Goal: Task Accomplishment & Management: Manage account settings

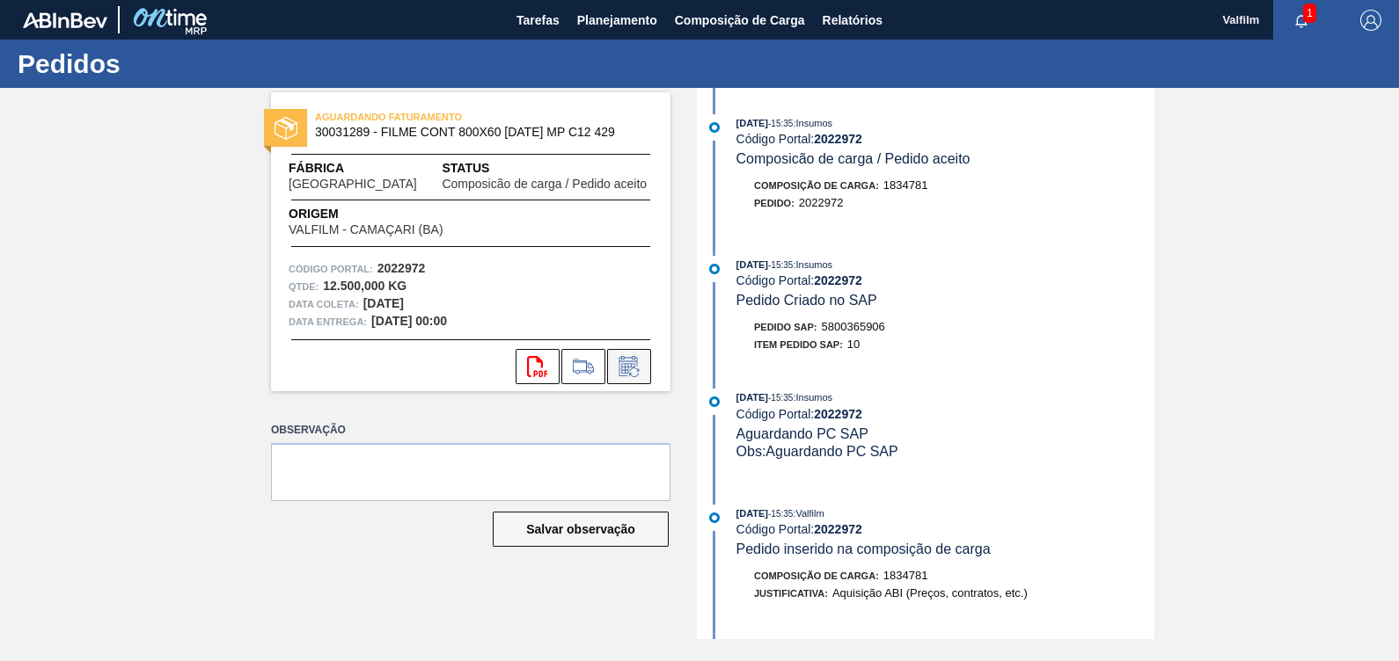
click at [625, 365] on icon at bounding box center [629, 366] width 28 height 21
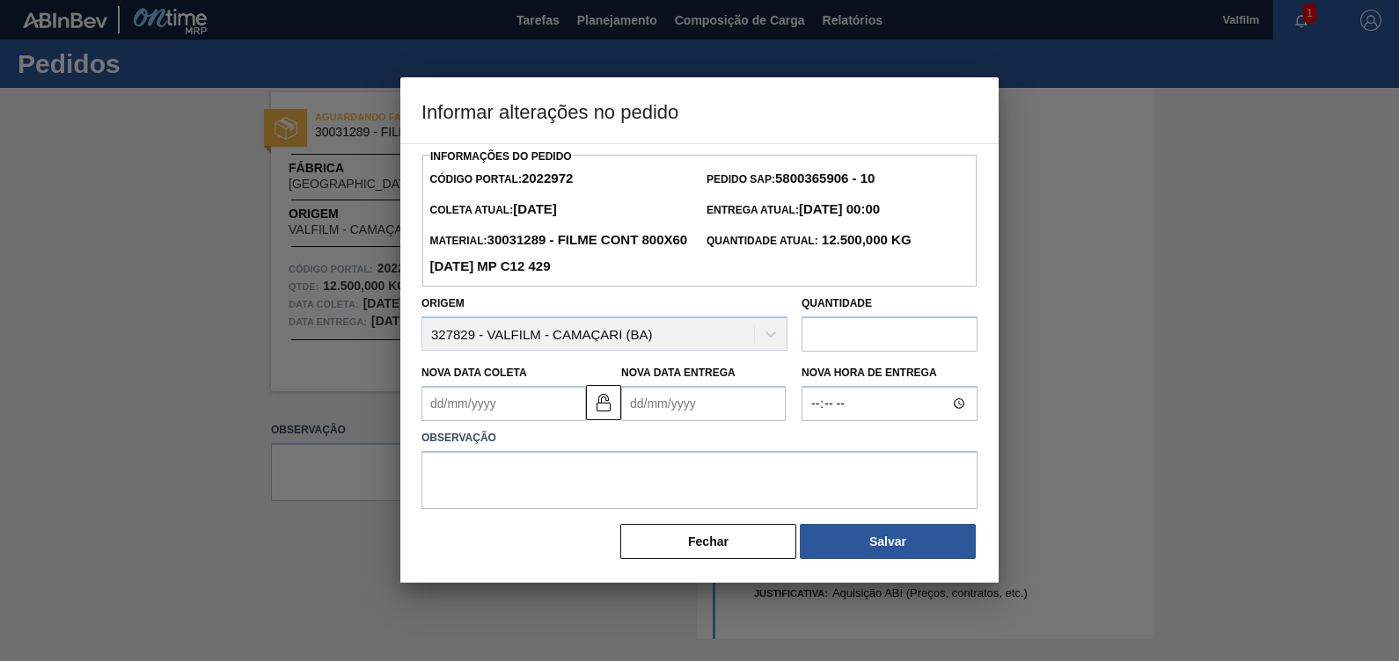
click at [679, 405] on Entrega2022972 "Nova Data Entrega" at bounding box center [703, 403] width 164 height 35
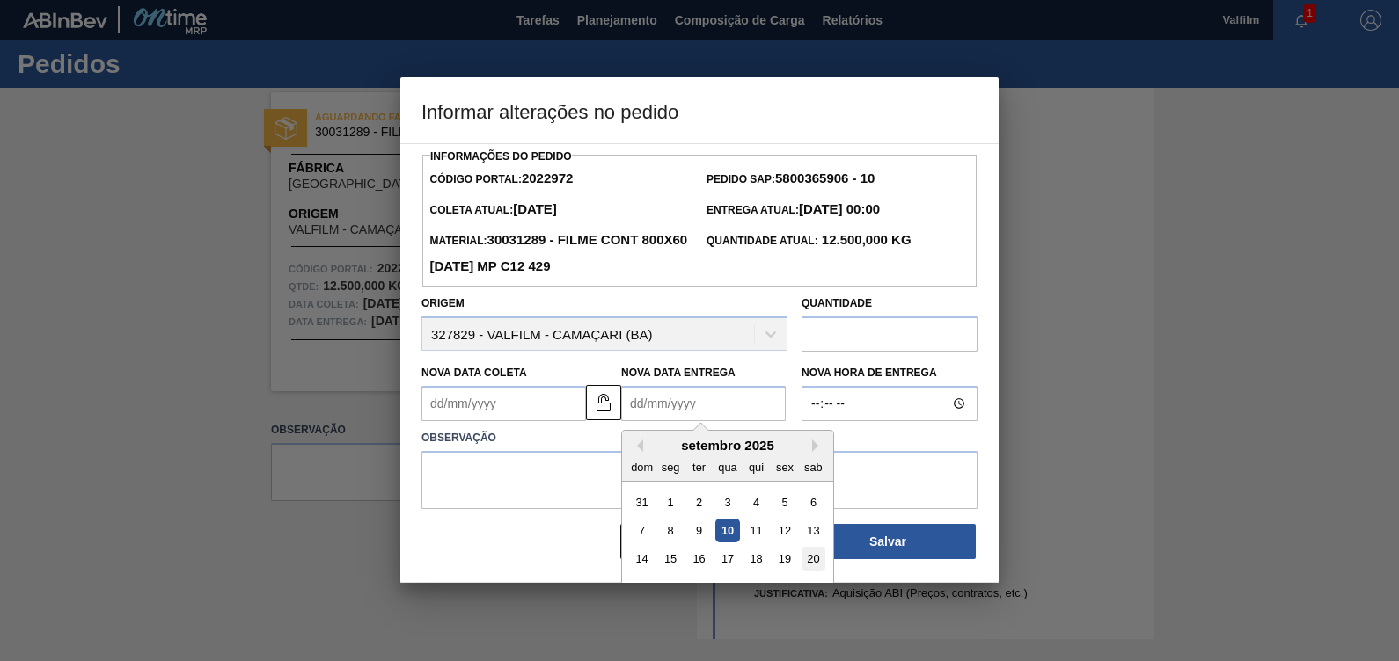
scroll to position [58, 0]
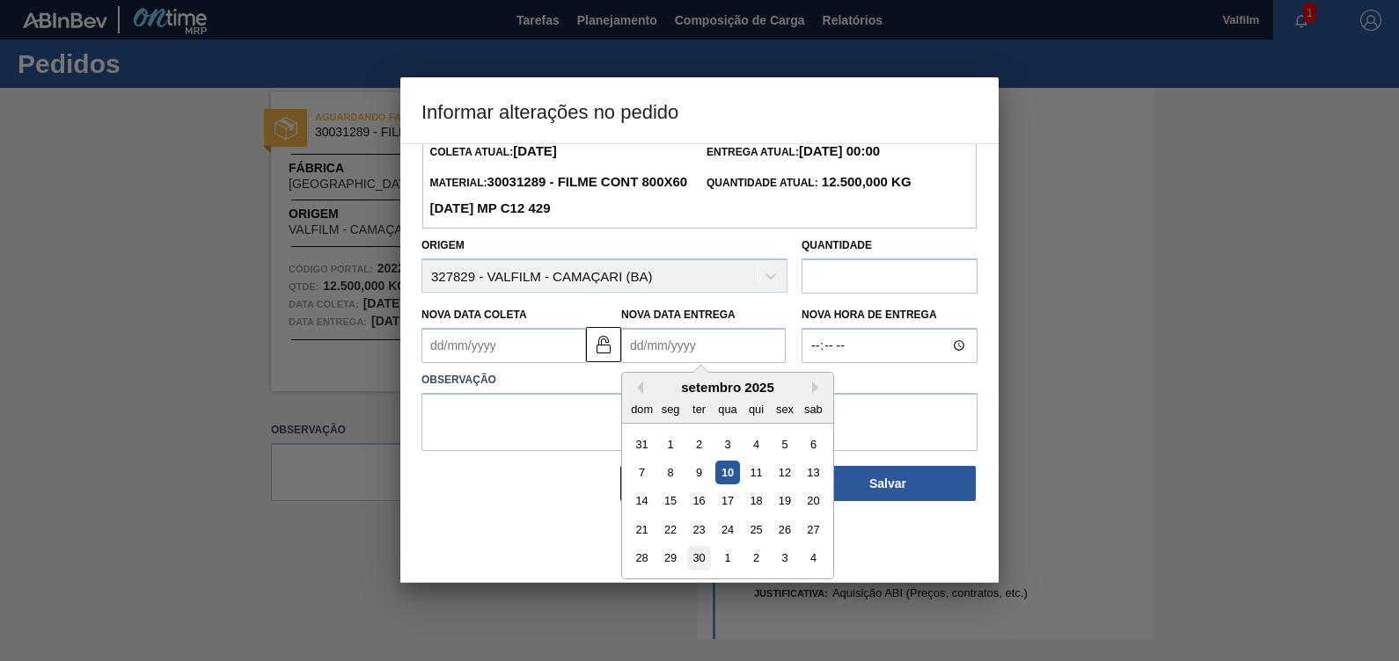
click at [700, 552] on div "30" at bounding box center [699, 559] width 24 height 24
type Entrega2022972 "30/09/2025"
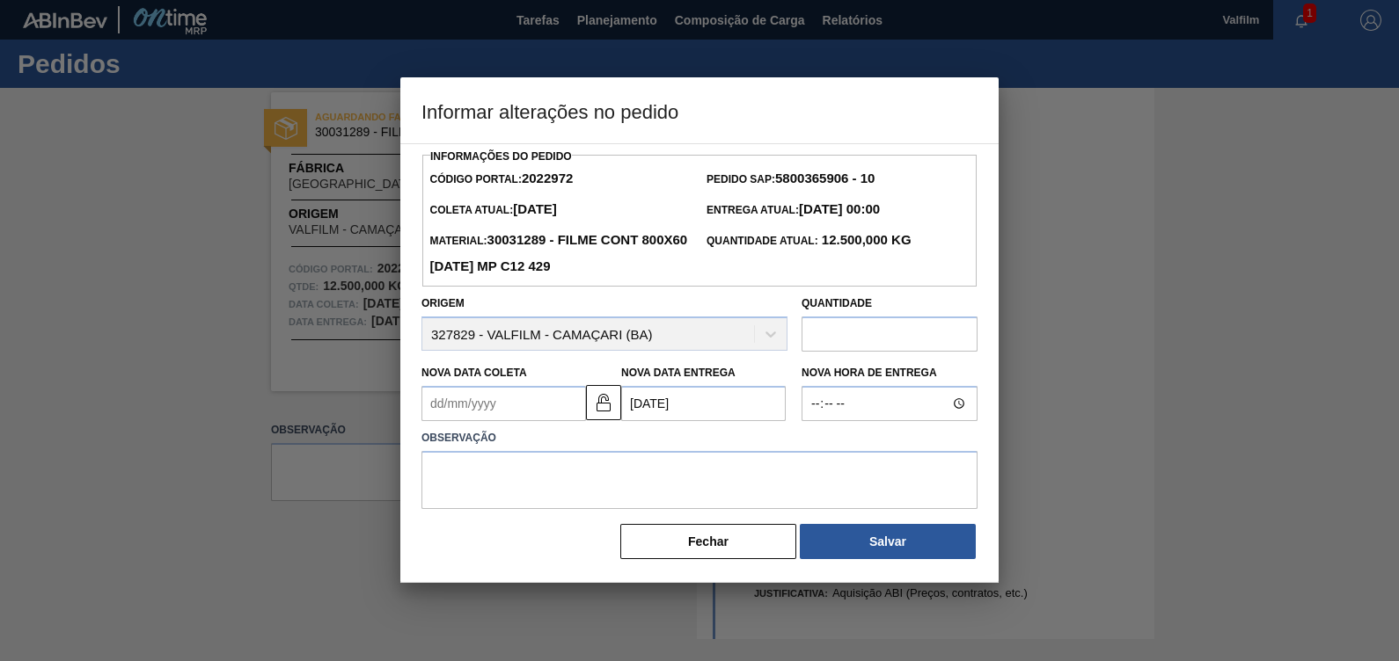
scroll to position [0, 0]
drag, startPoint x: 511, startPoint y: 400, endPoint x: 519, endPoint y: 412, distance: 13.9
click at [511, 401] on Coleta2022972 "Nova Data Coleta" at bounding box center [503, 403] width 164 height 35
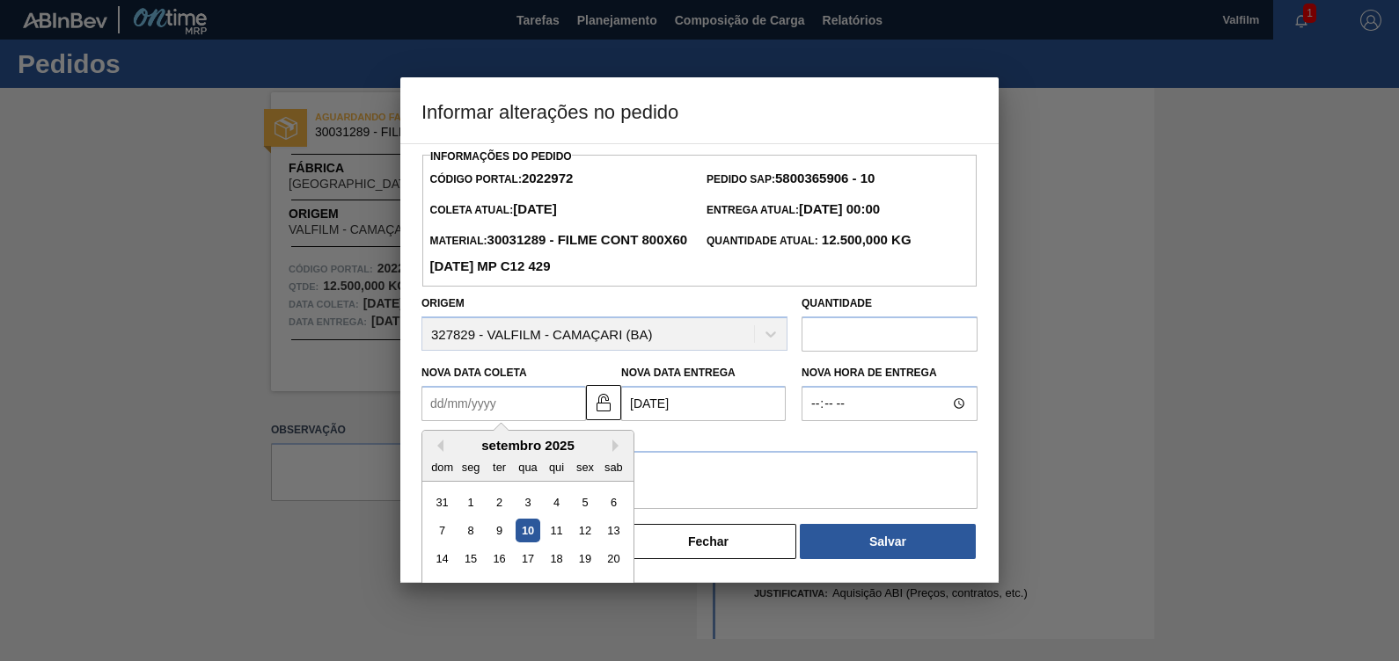
type Coleta2022972 "30/09/2025"
click at [542, 453] on div "setembro 2025" at bounding box center [527, 445] width 211 height 15
click at [726, 465] on textarea at bounding box center [699, 480] width 556 height 58
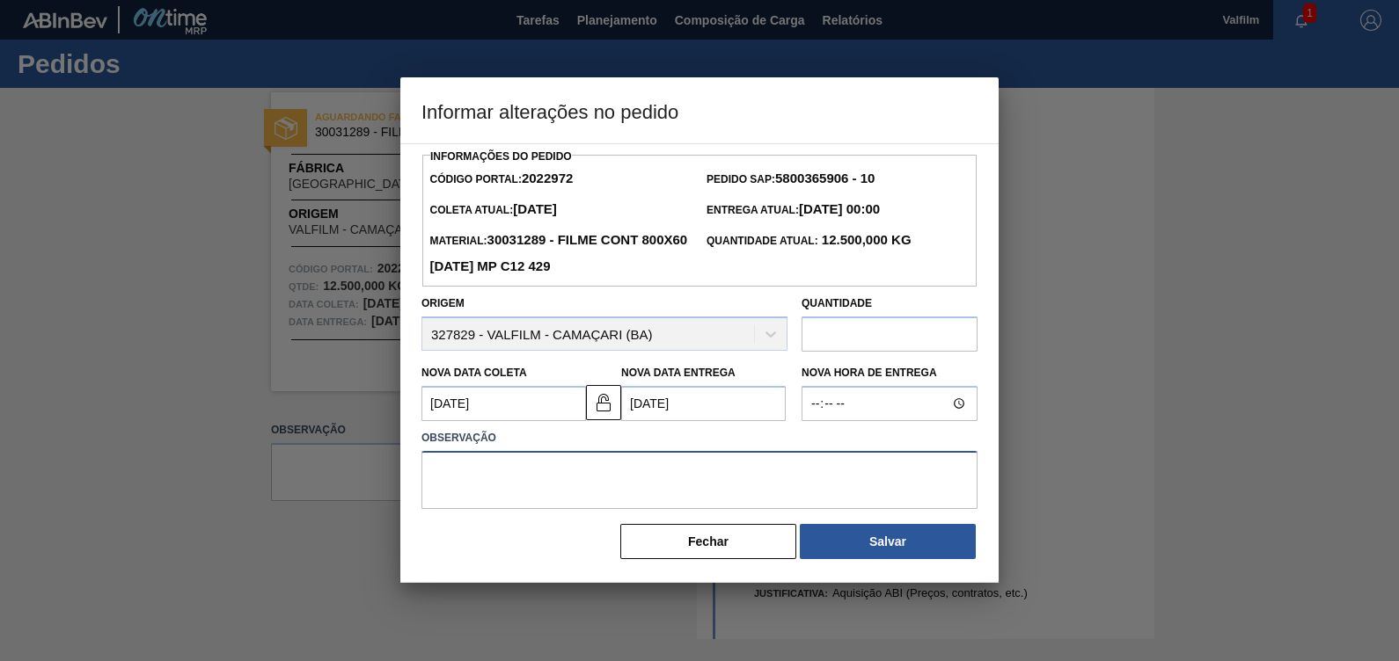
paste textarea "CARD 2022972 NAO AUTOMATIZADO, FATURADO SOB A NF 158766, ENTREGUE EM 09/09"
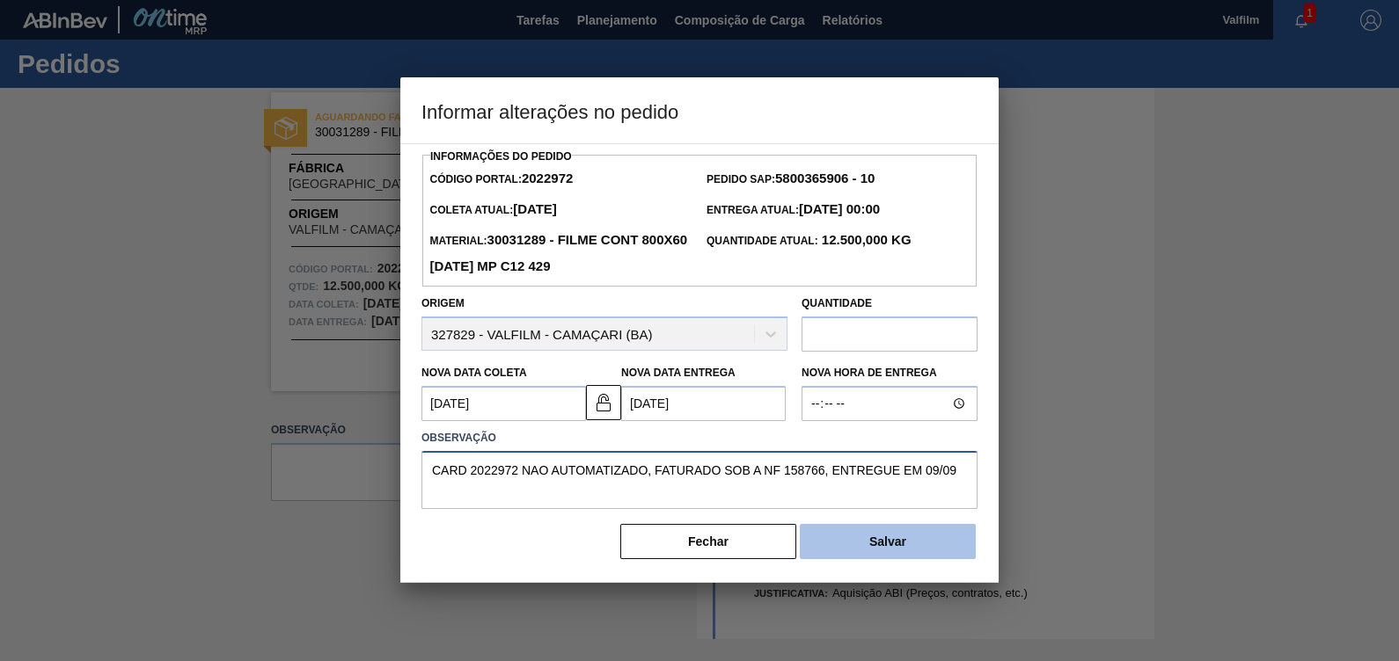
type textarea "CARD 2022972 NAO AUTOMATIZADO, FATURADO SOB A NF 158766, ENTREGUE EM 09/09"
click at [924, 544] on button "Salvar" at bounding box center [888, 541] width 176 height 35
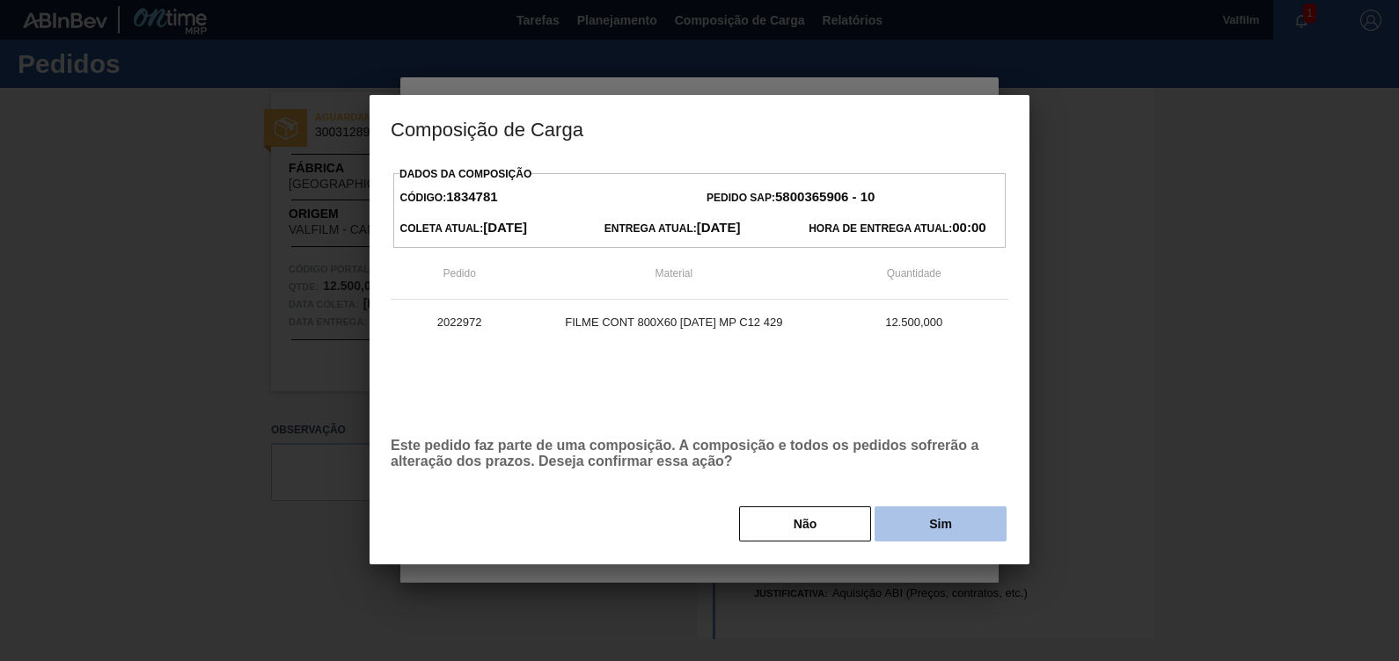
click at [890, 534] on button "Sim" at bounding box center [940, 524] width 132 height 35
